Goal: Information Seeking & Learning: Find specific fact

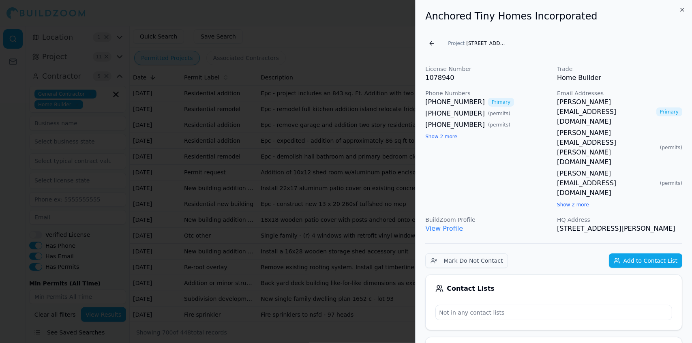
scroll to position [13264, 0]
click at [337, 48] on div at bounding box center [346, 171] width 692 height 343
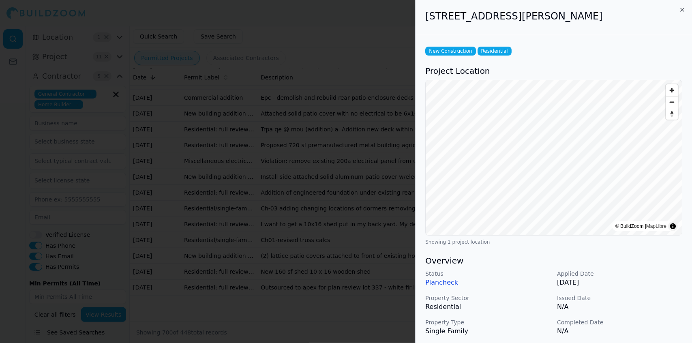
click at [658, 299] on p "Issued Date" at bounding box center [619, 298] width 125 height 8
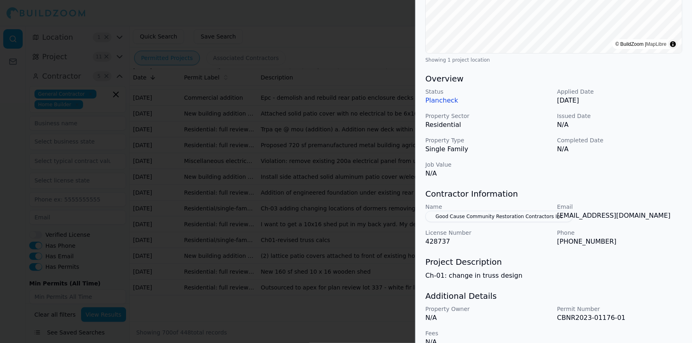
scroll to position [183, 0]
click at [640, 276] on p "Ch-01: change in truss design" at bounding box center [553, 276] width 257 height 10
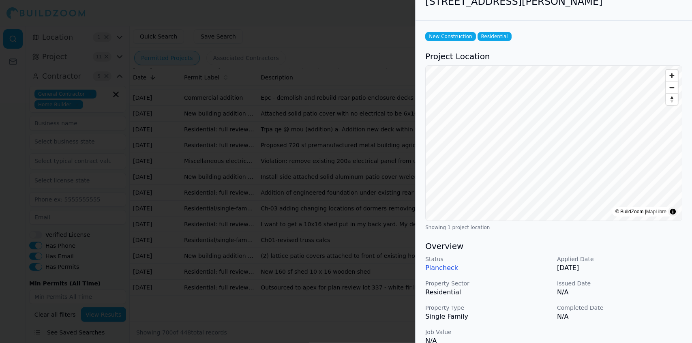
scroll to position [0, 0]
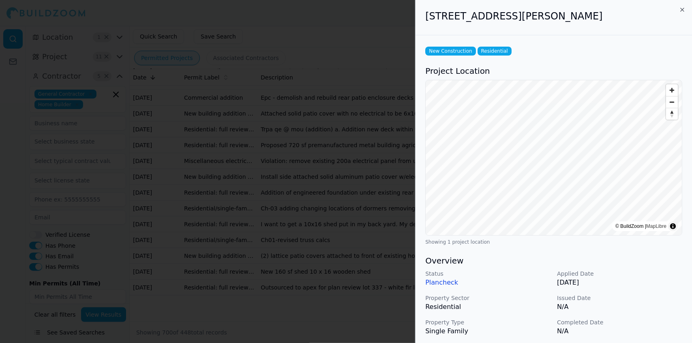
click at [158, 253] on div at bounding box center [346, 171] width 692 height 343
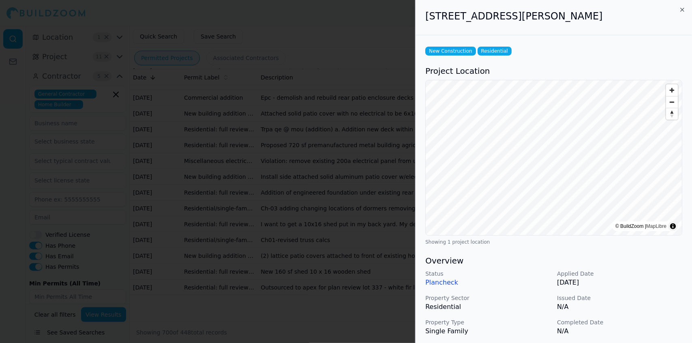
scroll to position [13413, 0]
click at [376, 216] on div at bounding box center [346, 171] width 692 height 343
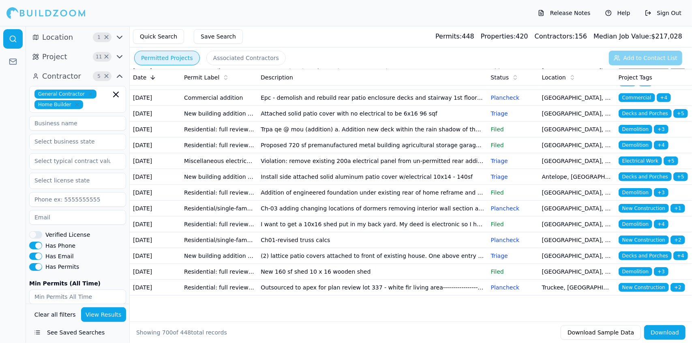
scroll to position [13651, 0]
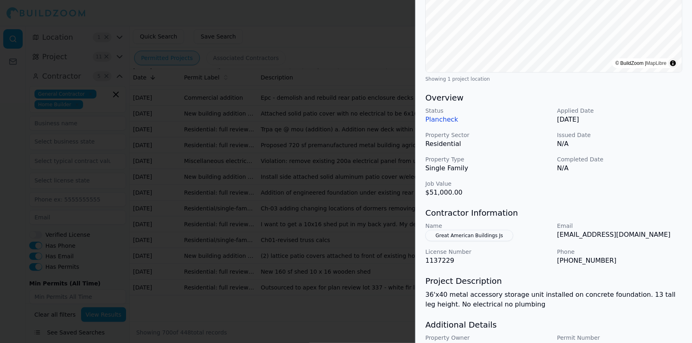
scroll to position [215, 0]
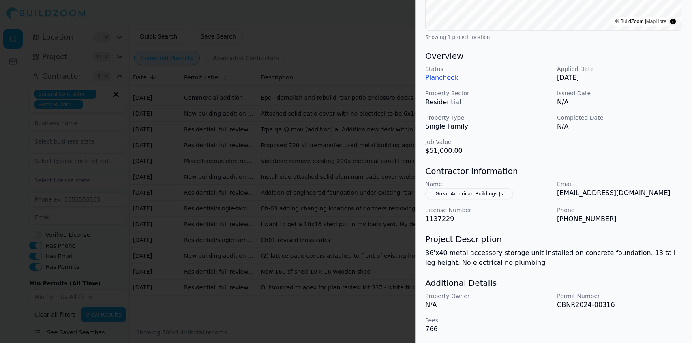
click at [324, 133] on div at bounding box center [346, 171] width 692 height 343
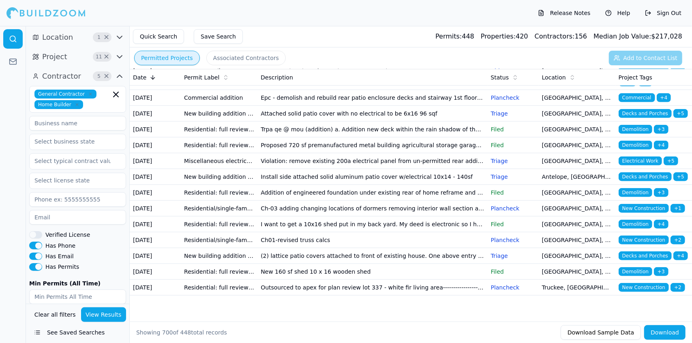
click at [88, 333] on button "See Saved Searches" at bounding box center [77, 332] width 97 height 15
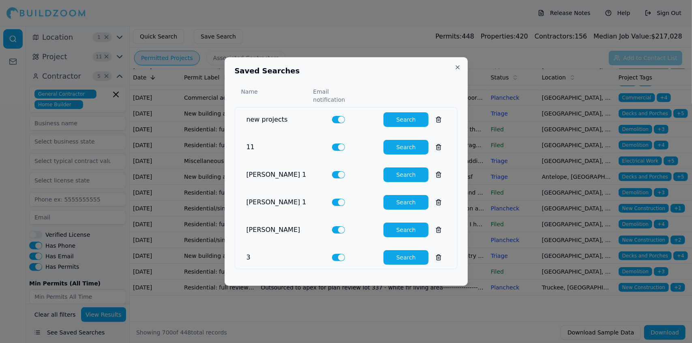
click at [402, 254] on button "Search" at bounding box center [406, 257] width 45 height 15
type input "0"
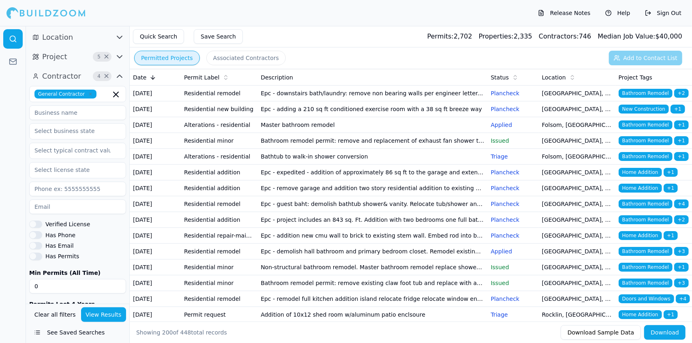
click at [452, 95] on td "Epc - downstairs bath/laundry: remove non bearing walls per engineer letter. Re…" at bounding box center [373, 94] width 230 height 16
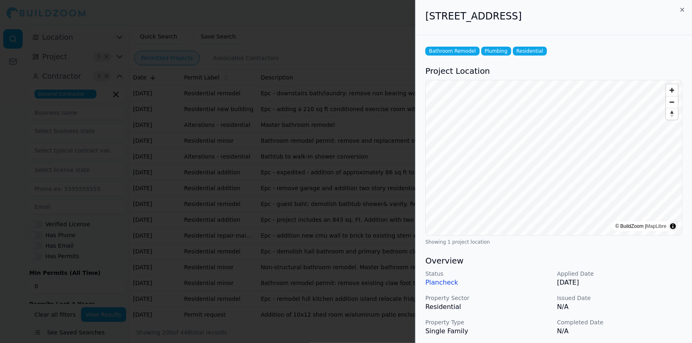
click at [642, 316] on div "Status Plancheck Applied Date [DATE] Property Sector Residential Issued Date N/…" at bounding box center [553, 315] width 257 height 91
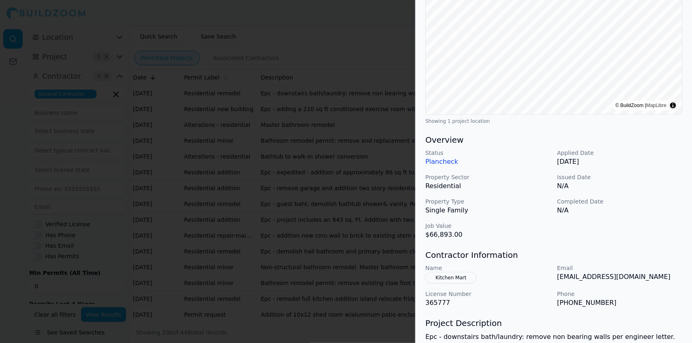
scroll to position [121, 0]
click at [646, 263] on div "Contractor Information Name Kitchen Mart Email [EMAIL_ADDRESS][DOMAIN_NAME] Lic…" at bounding box center [553, 278] width 257 height 58
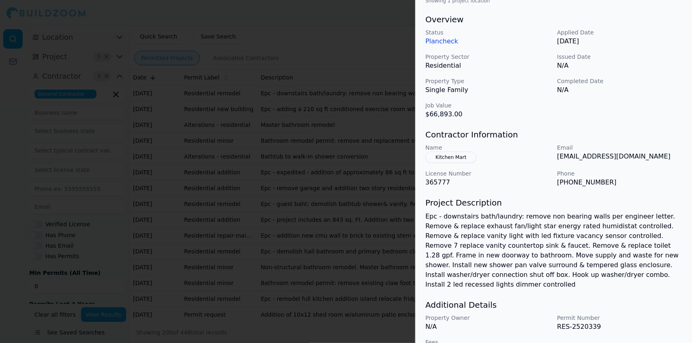
scroll to position [254, 0]
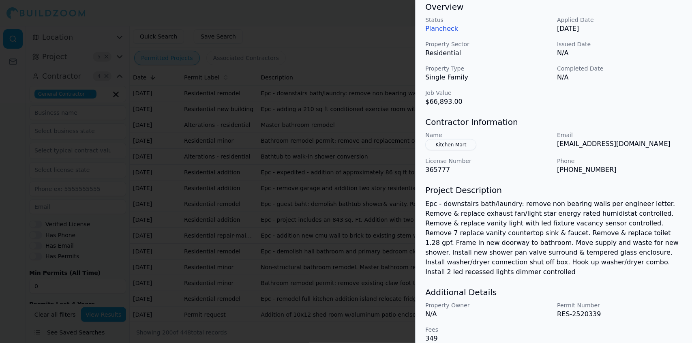
click at [641, 100] on div "Status Plancheck Applied Date [DATE] Property Sector Residential Issued Date N/…" at bounding box center [553, 61] width 257 height 91
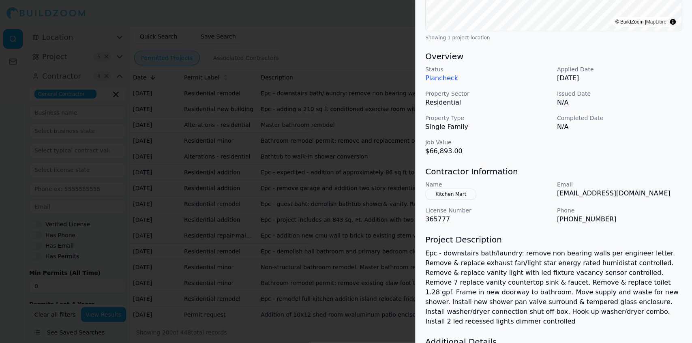
scroll to position [199, 0]
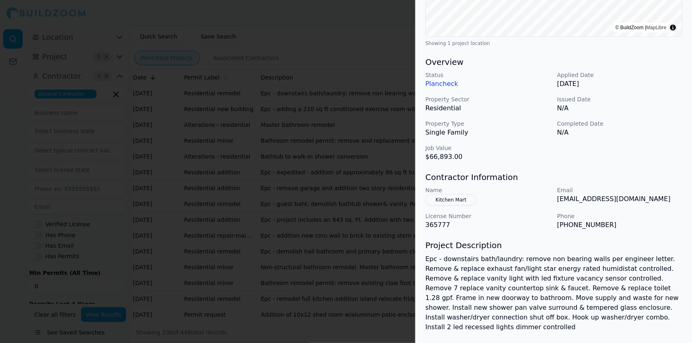
click at [639, 295] on p "Epc - downstairs bath/laundry: remove non bearing walls per engineer letter. Re…" at bounding box center [553, 293] width 257 height 78
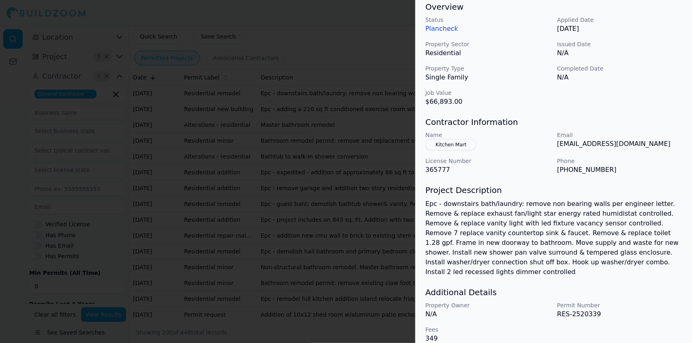
click at [654, 290] on div "Additional Details Property Owner N/A Permit Number RES-2520339 Fees 349" at bounding box center [553, 315] width 257 height 57
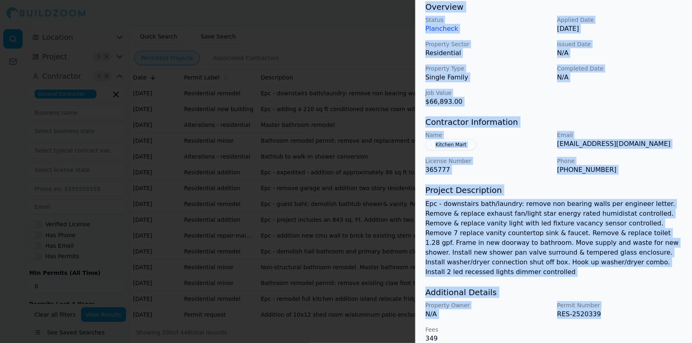
drag, startPoint x: 613, startPoint y: 306, endPoint x: 421, endPoint y: 7, distance: 355.0
click at [421, 7] on div "Bathroom Remodel Plumbing Residential Project Location © BuildZoom | MapLibre S…" at bounding box center [554, 67] width 277 height 572
copy div "Overview Status Plancheck Applied Date [DATE] Property Sector Residential Issue…"
